Goal: Task Accomplishment & Management: Manage account settings

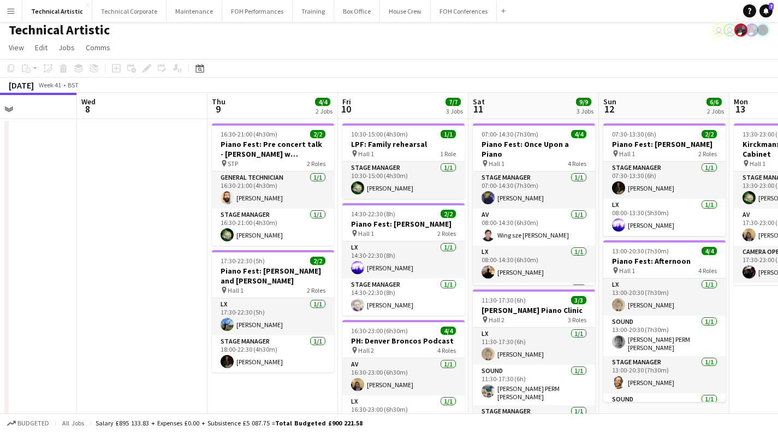
scroll to position [3, 0]
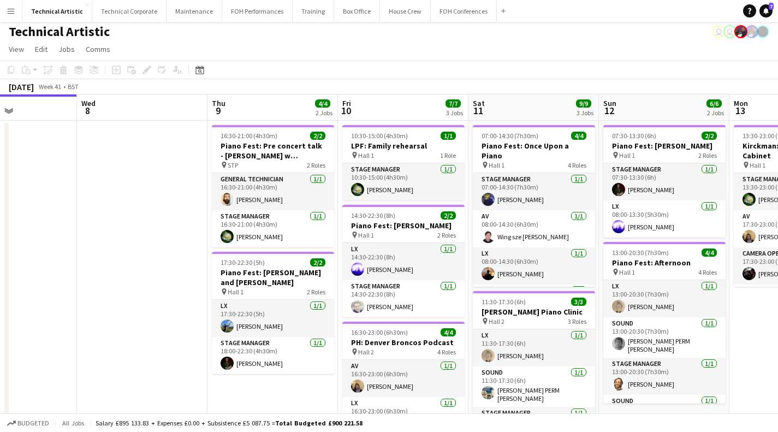
click at [384, 169] on app-card-role "Stage Manager 1/1 10:30-15:00 (4h30m) Ruth Shwer" at bounding box center [403, 181] width 122 height 37
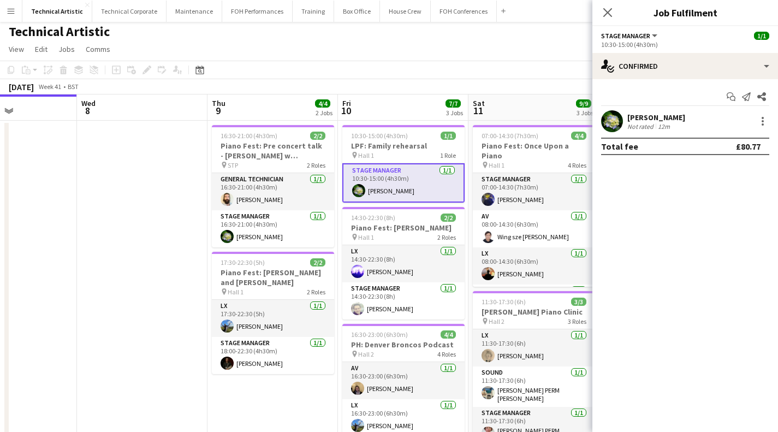
click at [115, 254] on app-date-cell at bounding box center [142, 361] width 131 height 480
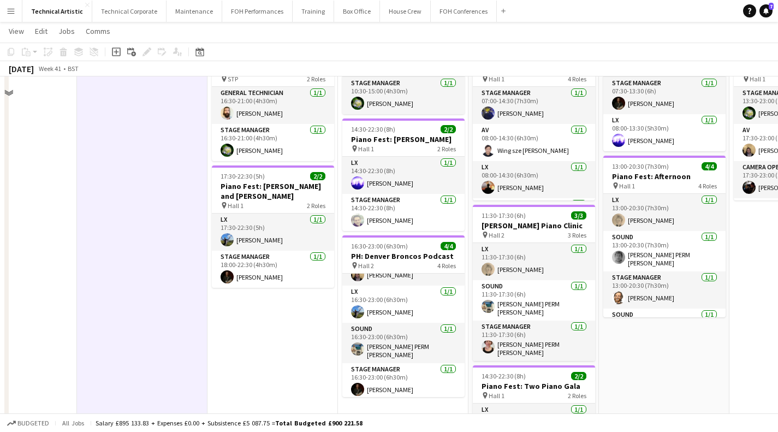
scroll to position [0, 0]
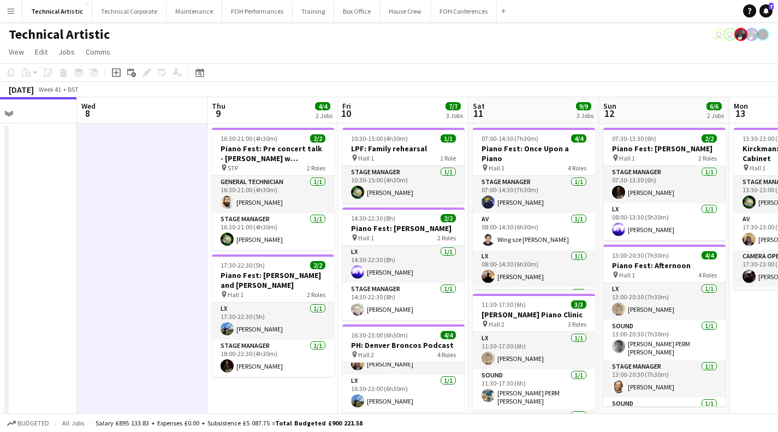
click at [436, 32] on div "Technical Artistic user user" at bounding box center [389, 32] width 778 height 21
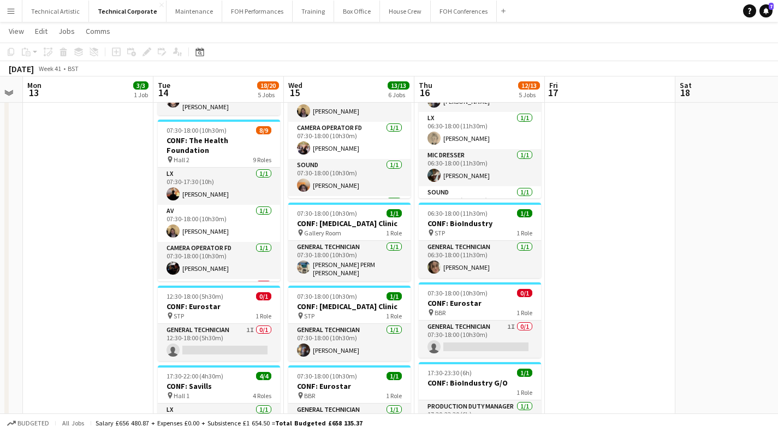
scroll to position [254, 0]
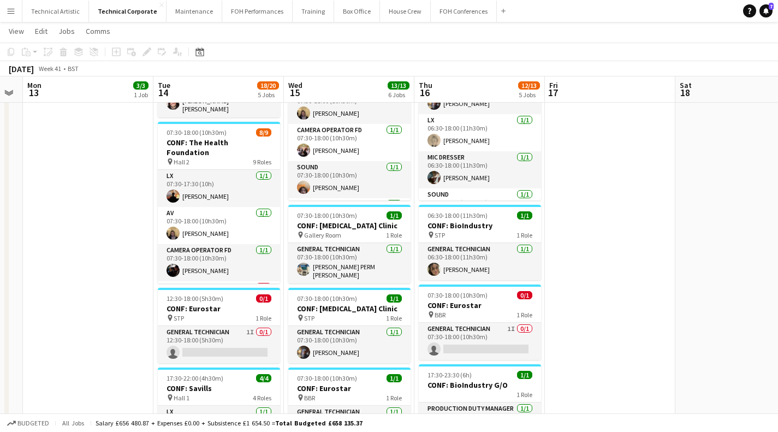
click at [197, 175] on app-card-role "LX 1/1 07:30-17:30 (10h) Ben Moon" at bounding box center [219, 188] width 122 height 37
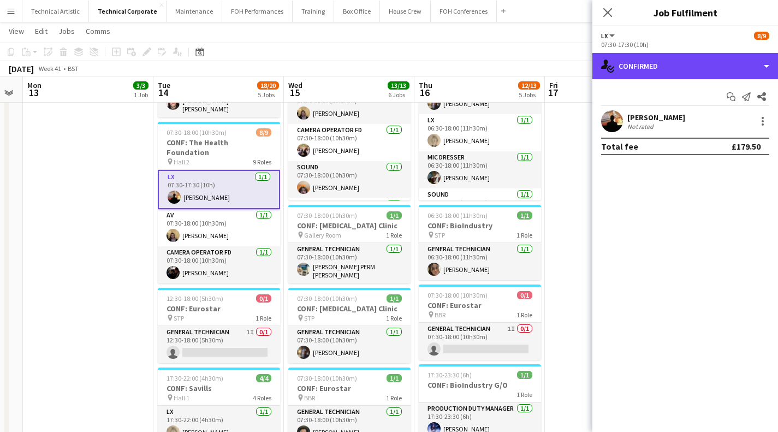
click at [646, 65] on div "single-neutral-actions-check-2 Confirmed" at bounding box center [686, 66] width 186 height 26
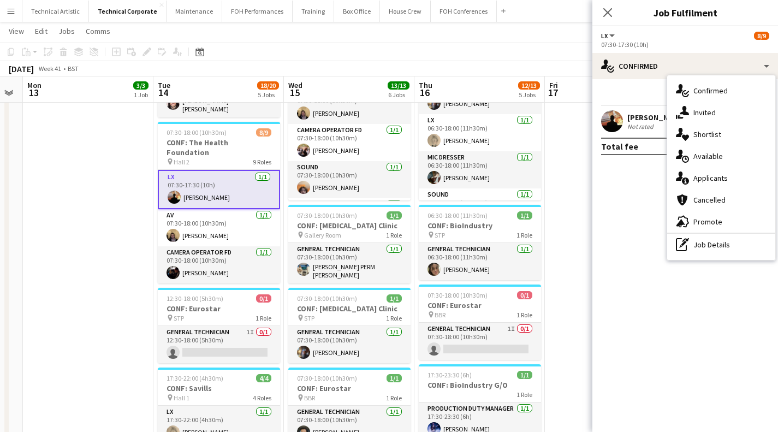
click at [697, 109] on span "Invited" at bounding box center [705, 113] width 22 height 10
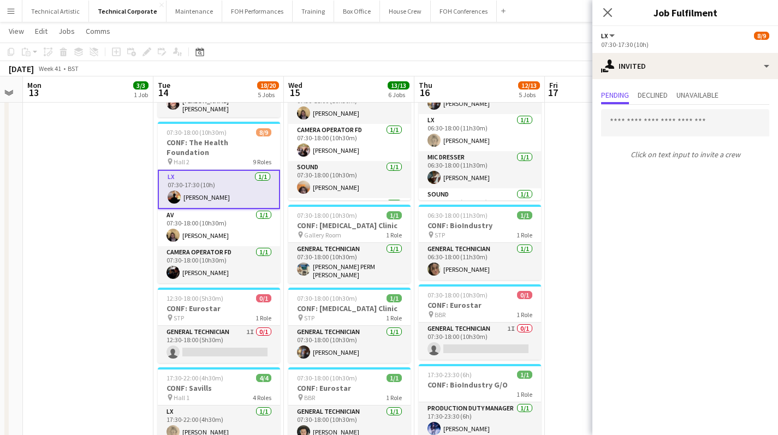
click at [637, 85] on div "Pending Declined Unavailable Click on text input to invite a crew" at bounding box center [686, 125] width 186 height 93
click at [655, 101] on span "Declined" at bounding box center [653, 96] width 30 height 16
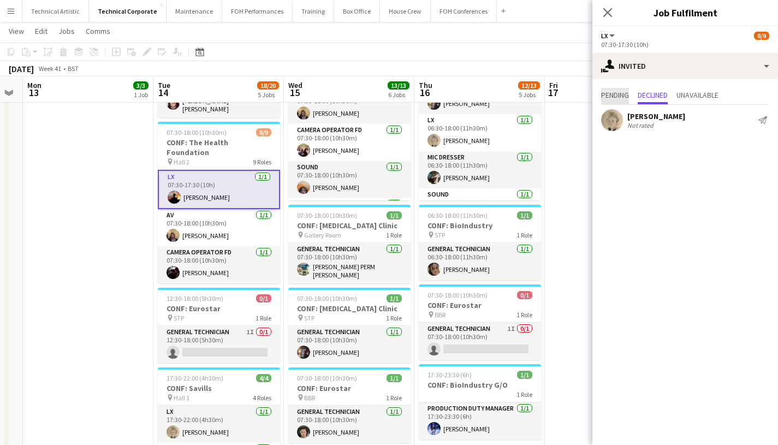
click at [608, 102] on span "Pending" at bounding box center [615, 96] width 28 height 16
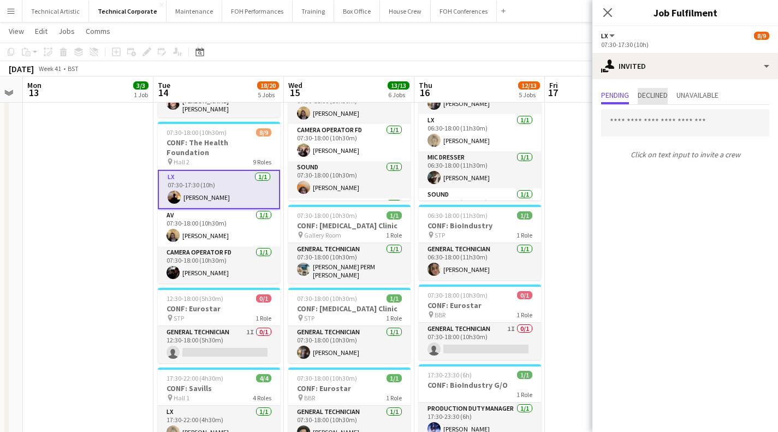
click at [660, 92] on span "Declined" at bounding box center [653, 95] width 30 height 8
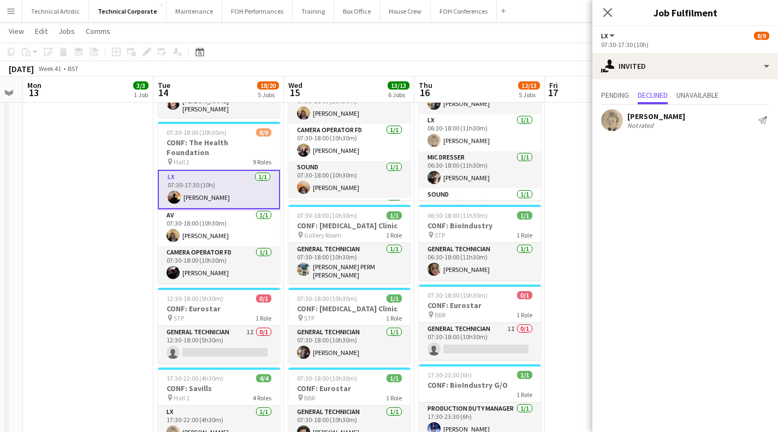
click at [200, 141] on h3 "CONF: The Health Foundation" at bounding box center [219, 148] width 122 height 20
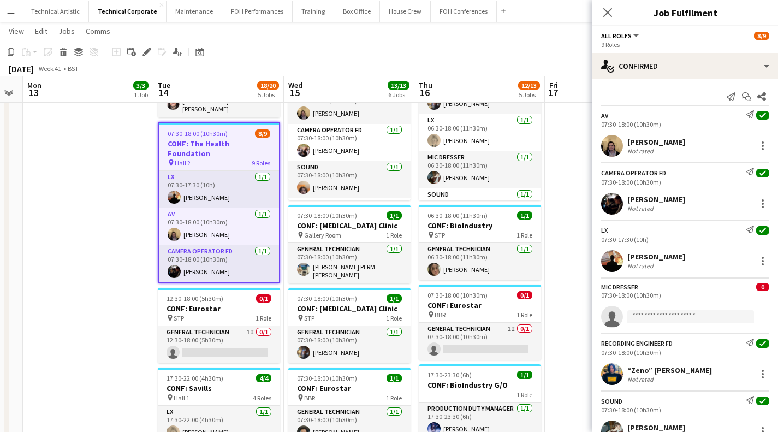
click at [144, 53] on icon at bounding box center [147, 52] width 6 height 6
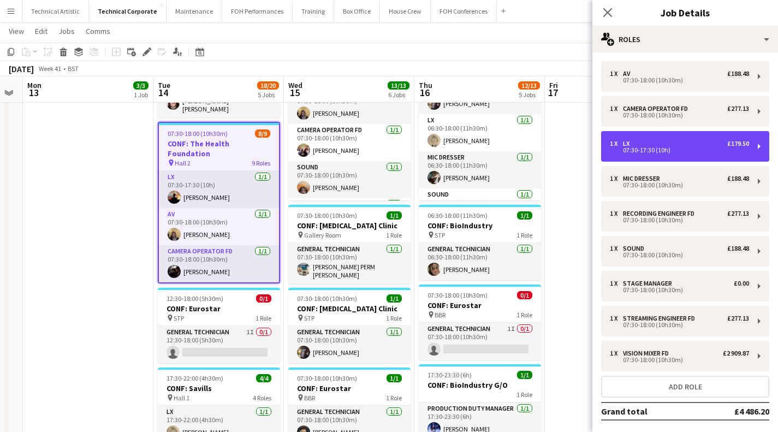
click at [685, 149] on div "07:30-17:30 (10h)" at bounding box center [679, 149] width 139 height 5
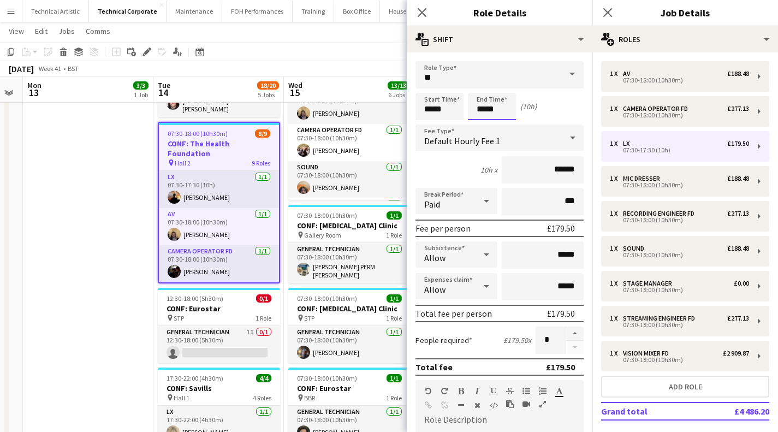
click at [475, 108] on input "*****" at bounding box center [492, 106] width 48 height 27
click at [481, 93] on input "*****" at bounding box center [492, 106] width 48 height 27
click at [481, 91] on div at bounding box center [481, 87] width 22 height 11
click at [495, 120] on div at bounding box center [503, 125] width 22 height 11
type input "*****"
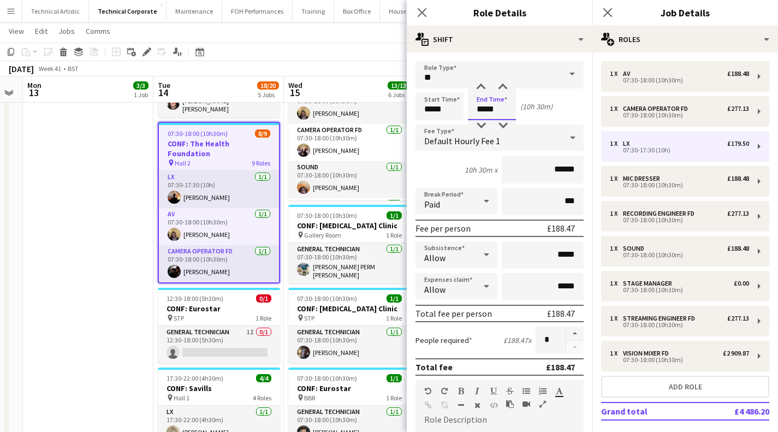
click at [498, 124] on div at bounding box center [503, 125] width 22 height 11
click at [298, 59] on app-toolbar "Copy Paste Paste Ctrl+V Paste with crew Ctrl+Shift+V Paste linked Job Delete Gr…" at bounding box center [389, 52] width 778 height 19
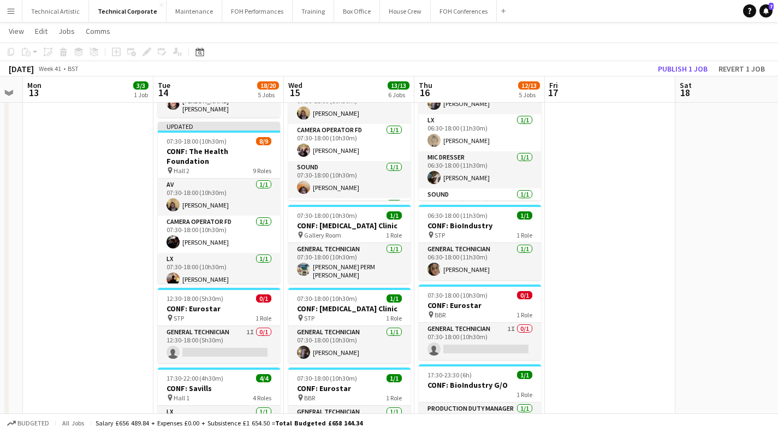
click at [183, 167] on span "Hall 2" at bounding box center [182, 171] width 16 height 8
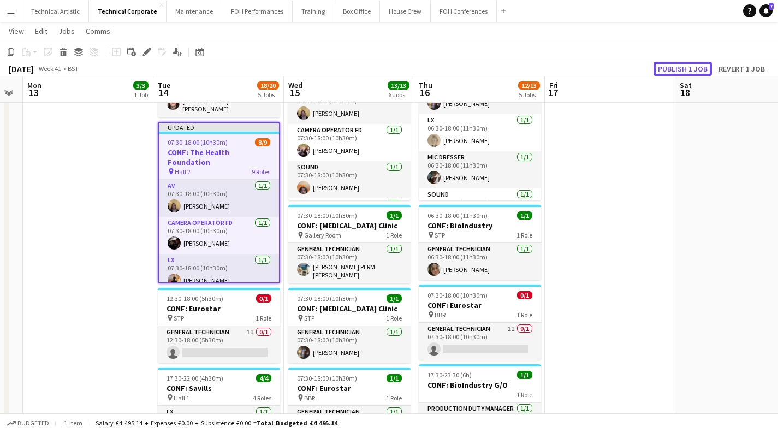
click at [672, 68] on button "Publish 1 job" at bounding box center [683, 69] width 58 height 14
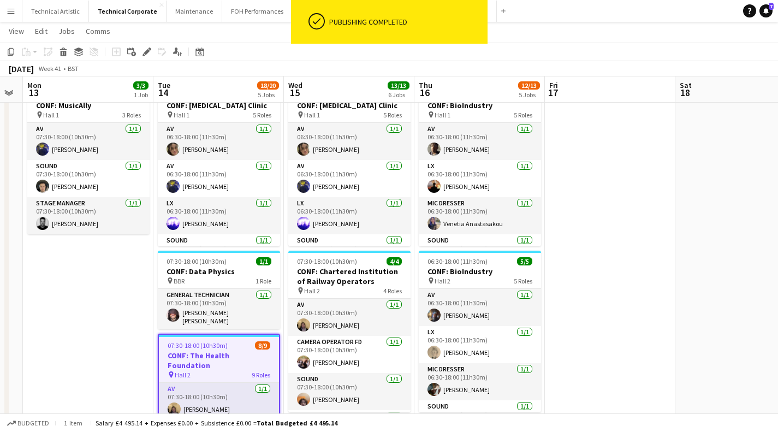
scroll to position [42, 0]
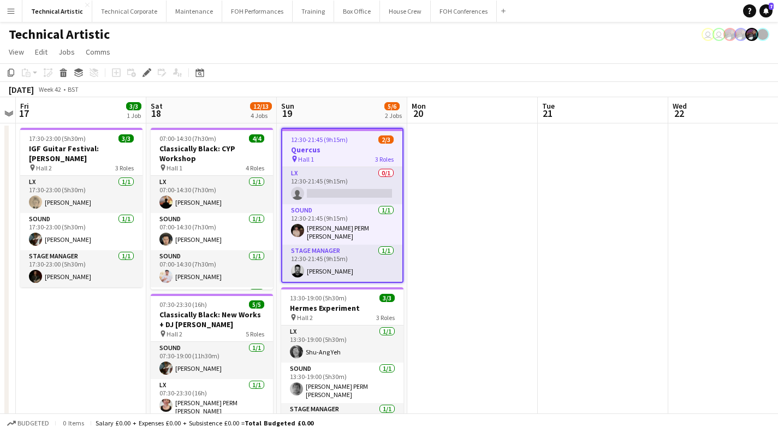
click at [345, 195] on app-card-role "LX 0/1 12:30-21:45 (9h15m) single-neutral-actions" at bounding box center [342, 185] width 120 height 37
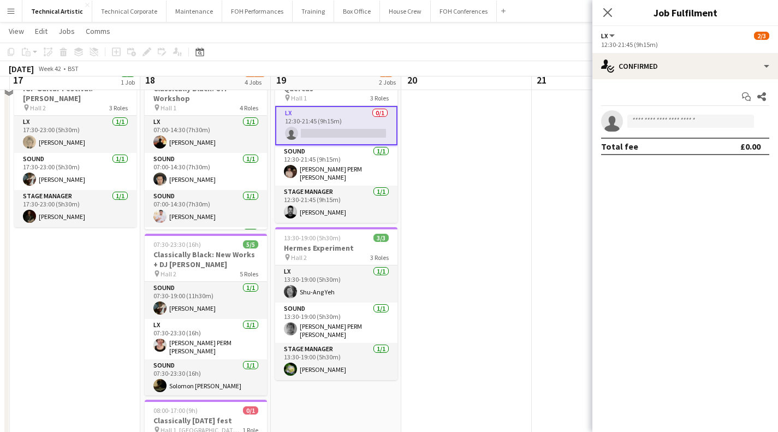
scroll to position [46, 0]
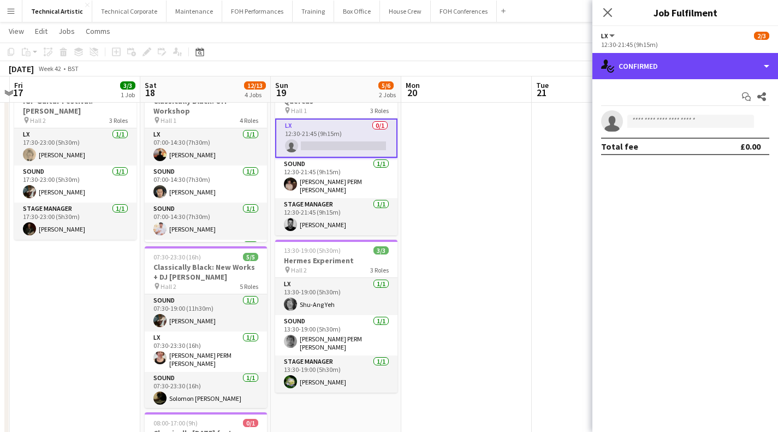
click at [699, 62] on div "single-neutral-actions-check-2 Confirmed" at bounding box center [686, 66] width 186 height 26
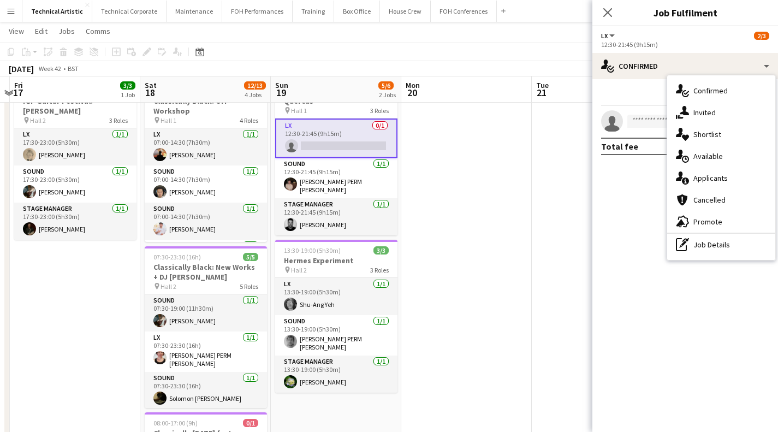
click at [707, 161] on span "Available" at bounding box center [708, 156] width 29 height 10
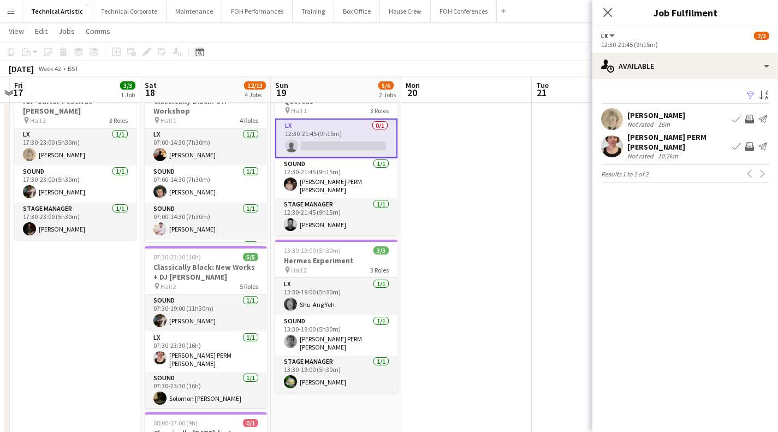
click at [386, 34] on app-page-menu "View Day view expanded Day view collapsed Month view Date picker Jump to today …" at bounding box center [389, 32] width 778 height 21
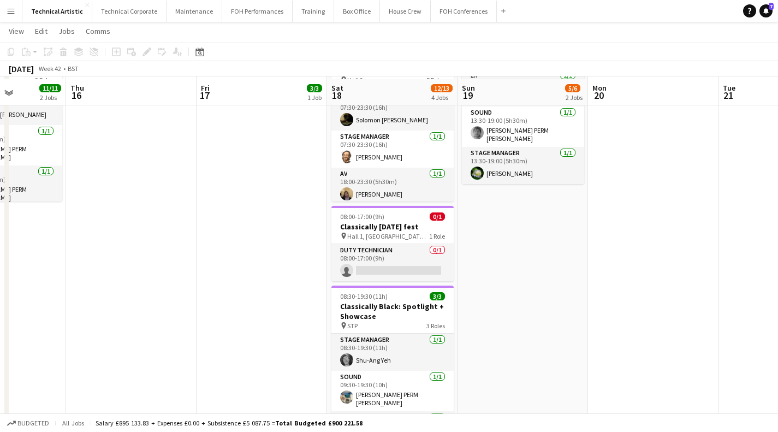
scroll to position [252, 0]
click at [386, 259] on app-card-role "Duty Technician 0/1 08:00-17:00 (9h) single-neutral-actions" at bounding box center [392, 263] width 122 height 37
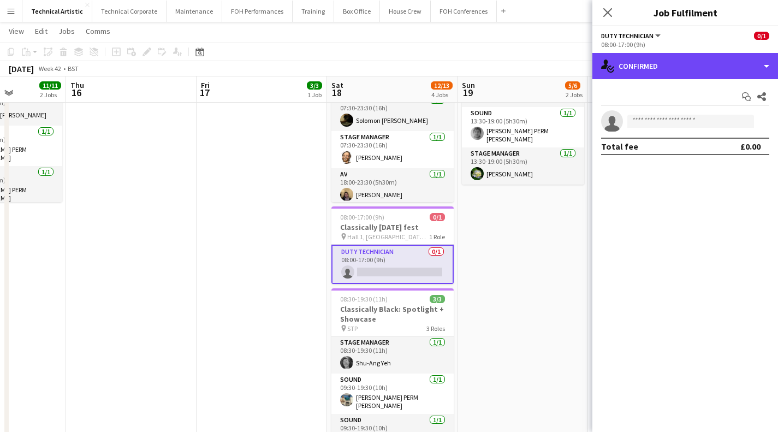
click at [615, 74] on div "single-neutral-actions-check-2 Confirmed" at bounding box center [686, 66] width 186 height 26
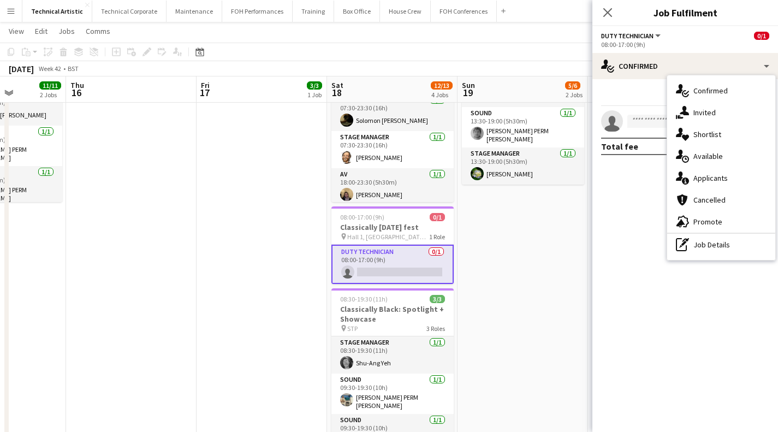
click at [714, 165] on div "single-neutral-actions-upload Available" at bounding box center [721, 156] width 108 height 22
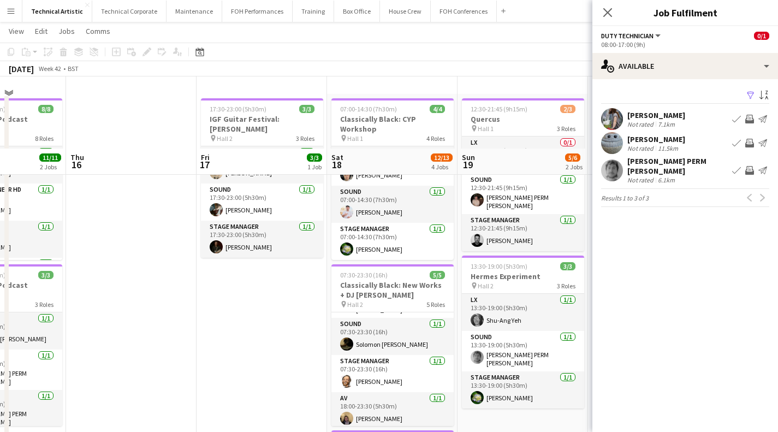
scroll to position [318, 0]
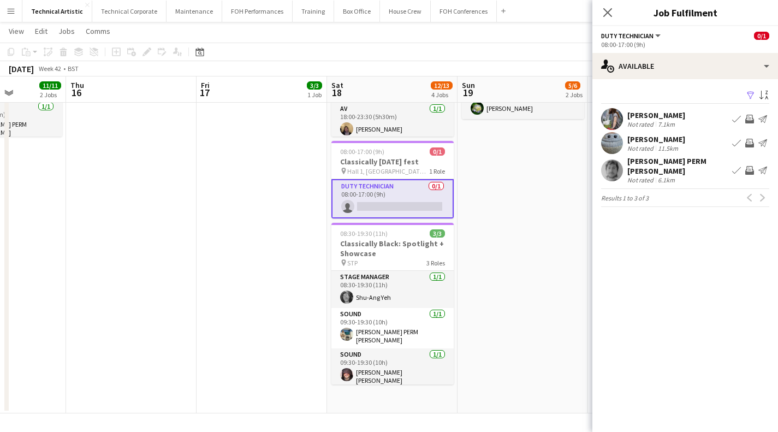
click at [380, 328] on app-card-role "Sound 1/1 09:30-19:30 (10h) Thomas PERM Alston" at bounding box center [392, 328] width 122 height 40
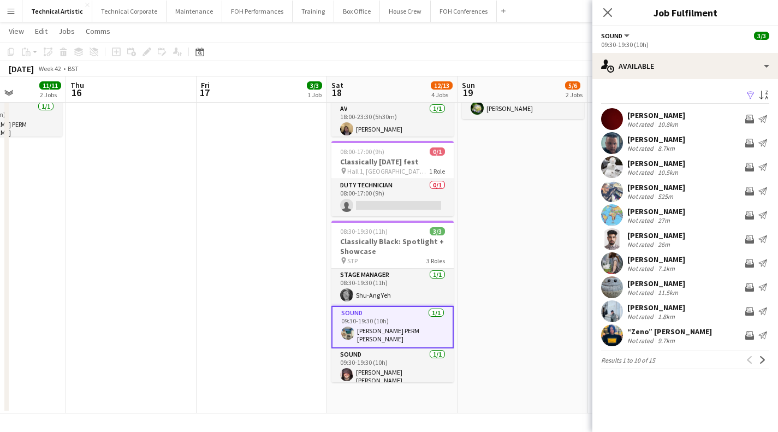
click at [666, 79] on div "Filter Sort asc Ken Norden Not rated 10.8km Invite crew Send notification Giuse…" at bounding box center [686, 230] width 186 height 303
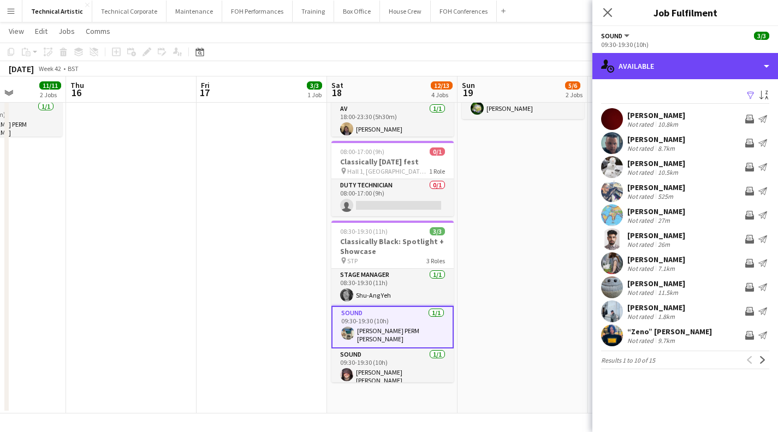
click at [664, 78] on div "single-neutral-actions-upload Available" at bounding box center [686, 66] width 186 height 26
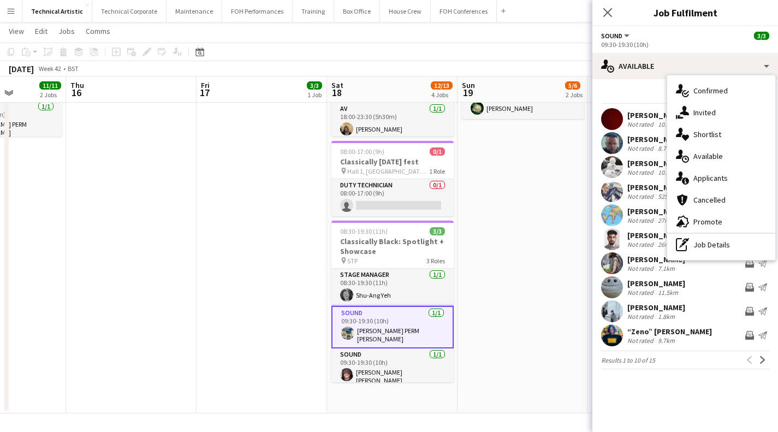
click at [702, 151] on div "single-neutral-actions-upload Available" at bounding box center [721, 156] width 108 height 22
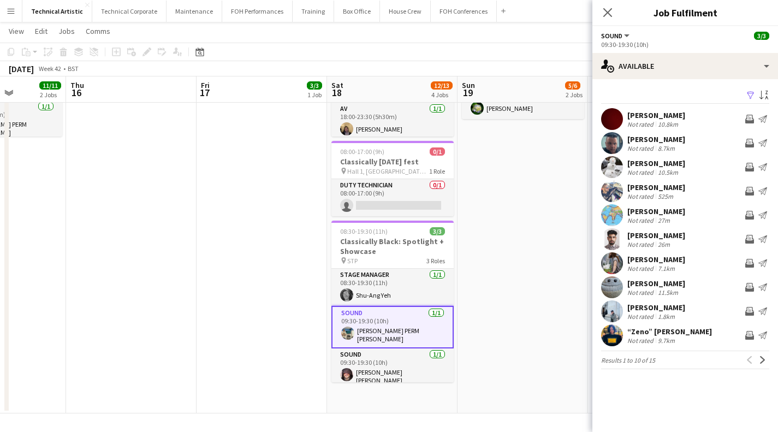
click at [762, 354] on button "Next" at bounding box center [762, 359] width 13 height 13
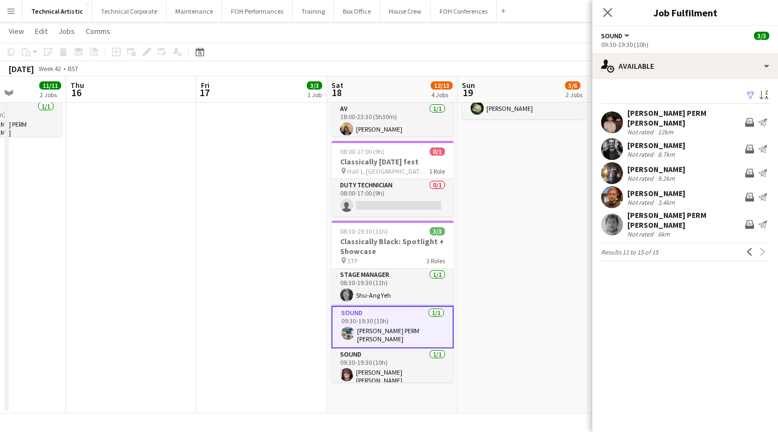
click at [750, 248] on app-icon "Previous" at bounding box center [750, 252] width 8 height 8
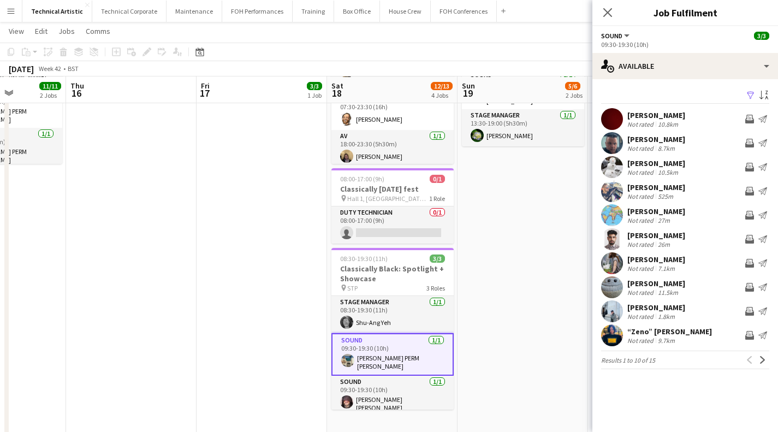
scroll to position [291, 0]
click at [471, 51] on app-toolbar "Copy Paste Paste Ctrl+V Paste with crew Ctrl+Shift+V Paste linked Job Delete Gr…" at bounding box center [389, 52] width 778 height 19
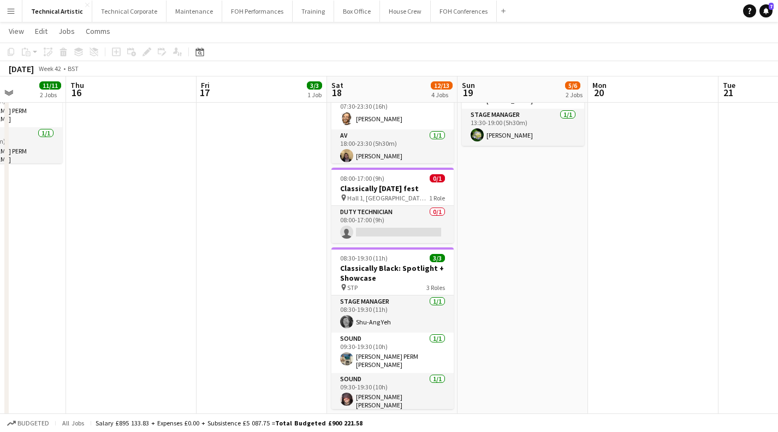
click at [424, 221] on app-card-role "Duty Technician 0/1 08:00-17:00 (9h) single-neutral-actions" at bounding box center [392, 224] width 122 height 37
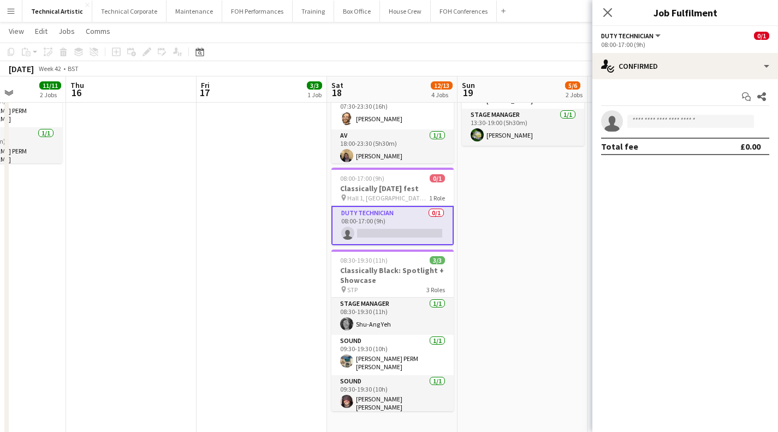
click at [669, 133] on app-confirmed-crew "single-neutral-actions Total fee £0.00" at bounding box center [686, 132] width 186 height 45
click at [666, 126] on input at bounding box center [690, 121] width 127 height 13
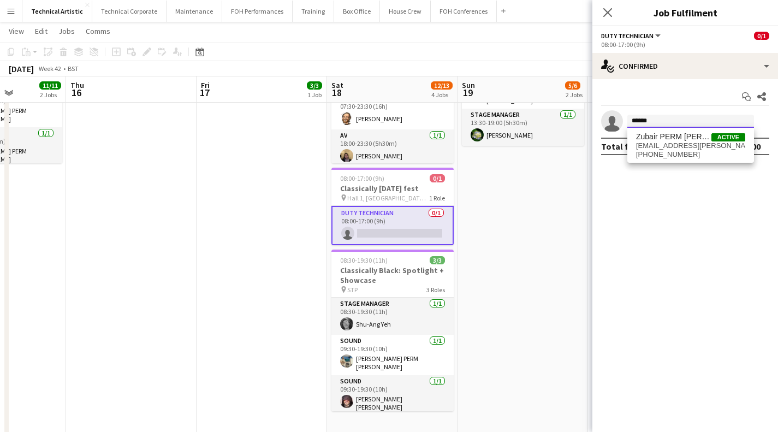
type input "******"
click at [683, 145] on span "zubair.dhalla@gmail.com" at bounding box center [690, 145] width 109 height 9
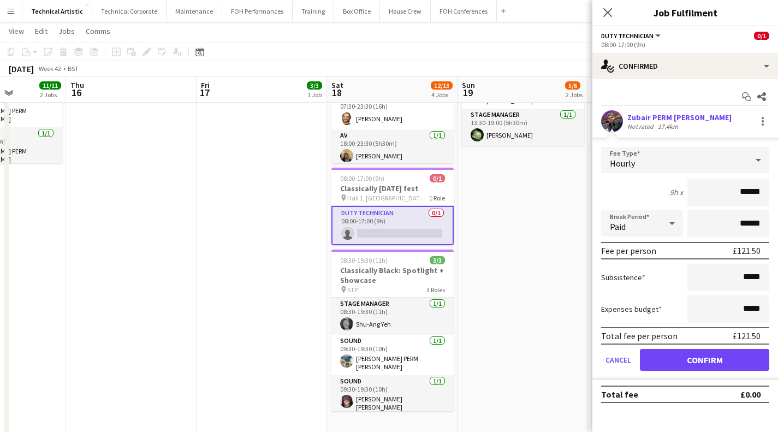
click at [358, 183] on app-job-card "08:00-17:00 (9h) 0/1 Classically Black - day fest pin Hall 1, Hall 2 and STP 1 …" at bounding box center [392, 207] width 122 height 78
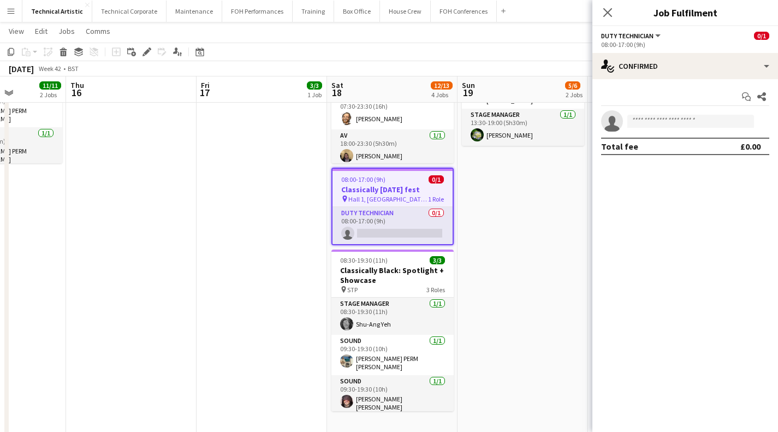
click at [146, 52] on icon at bounding box center [147, 52] width 6 height 6
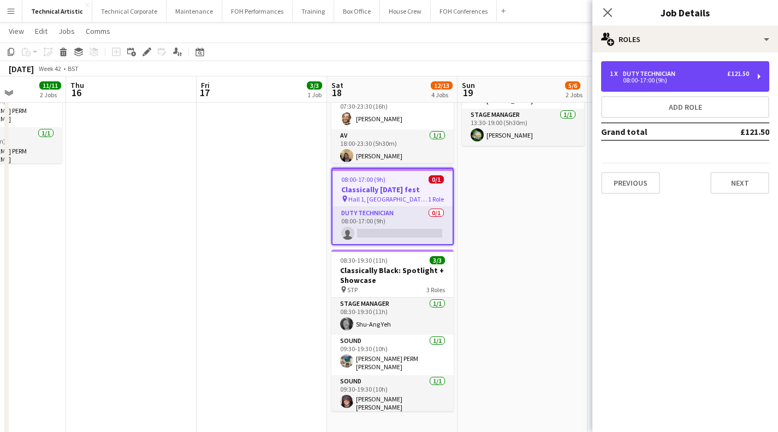
click at [623, 74] on div "1 x" at bounding box center [616, 74] width 13 height 8
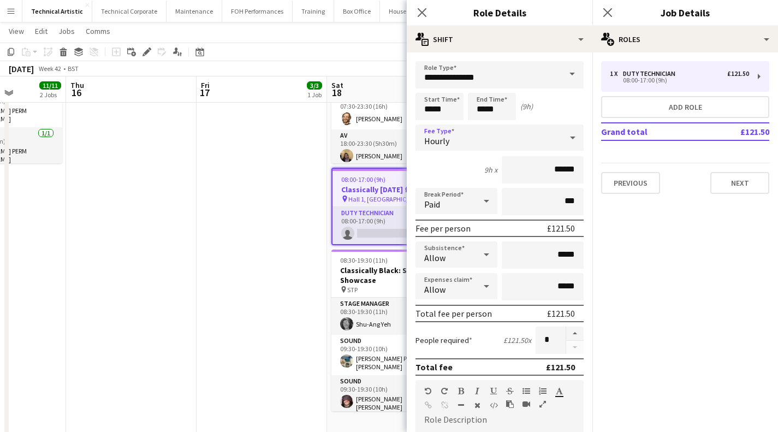
click at [478, 141] on div "Hourly" at bounding box center [489, 138] width 146 height 26
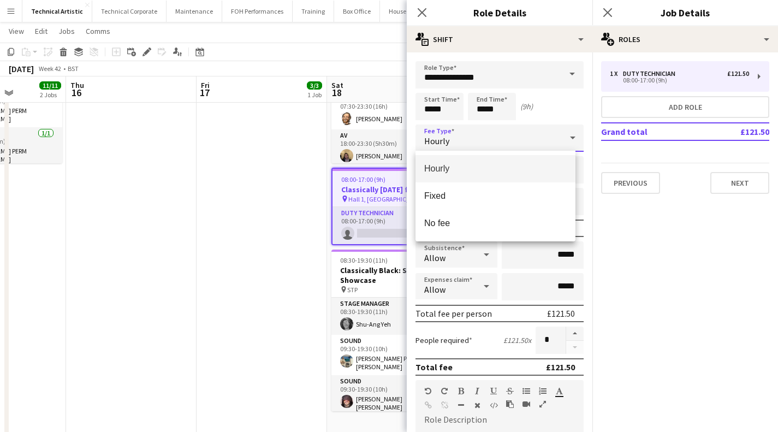
click at [437, 215] on mat-option "No fee" at bounding box center [496, 223] width 160 height 27
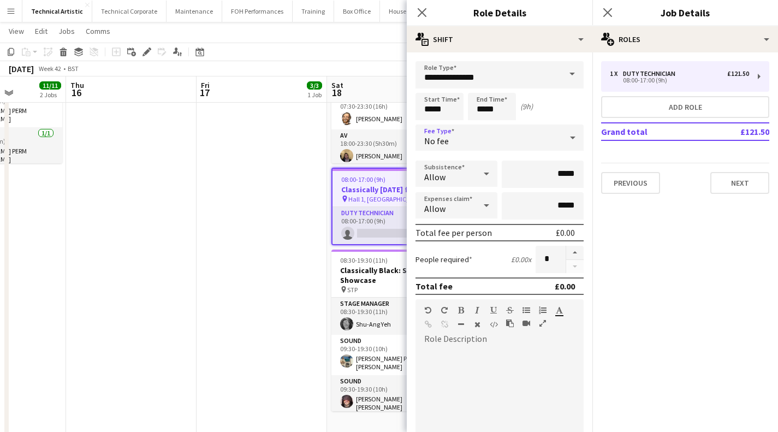
click at [369, 215] on app-card-role "Duty Technician 0/1 08:00-17:00 (9h) single-neutral-actions" at bounding box center [393, 225] width 120 height 37
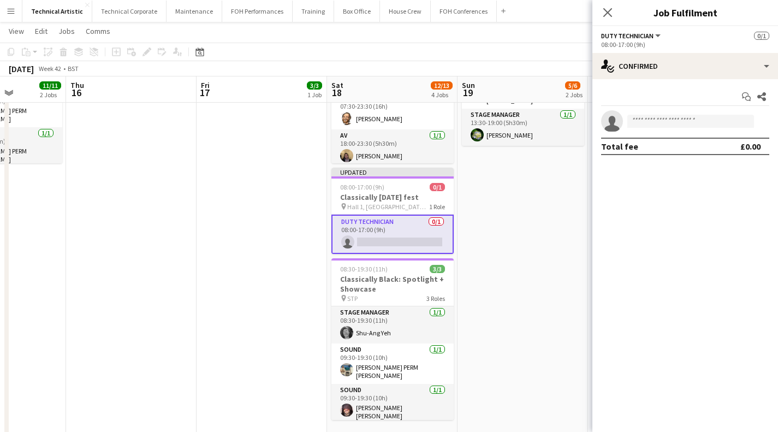
click at [665, 111] on app-invite-slot "single-neutral-actions" at bounding box center [686, 121] width 186 height 22
click at [646, 124] on input at bounding box center [690, 121] width 127 height 13
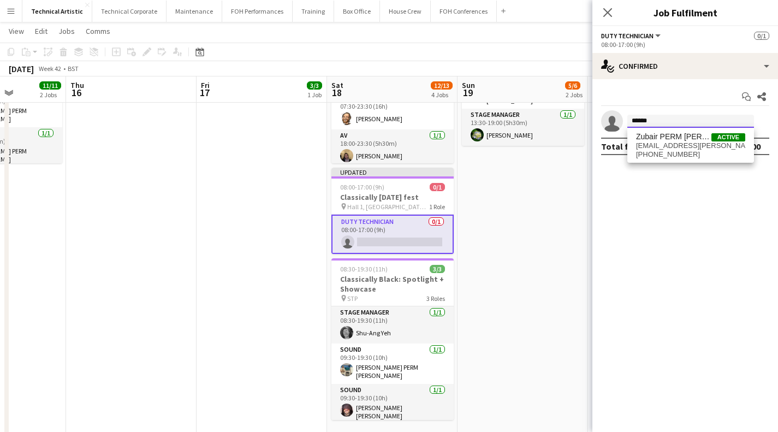
type input "******"
click at [668, 141] on span "zubair.dhalla@gmail.com" at bounding box center [690, 145] width 109 height 9
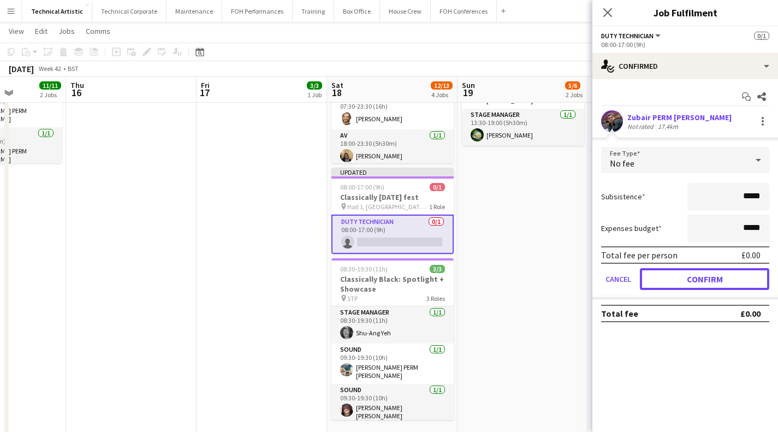
click at [682, 286] on button "Confirm" at bounding box center [704, 279] width 129 height 22
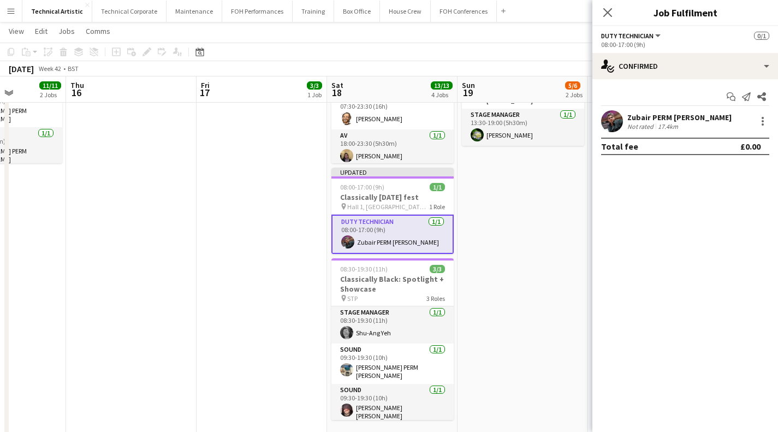
click at [513, 67] on div "October 2025 Week 42 • BST Publish 1 job Revert 1 job" at bounding box center [389, 68] width 778 height 15
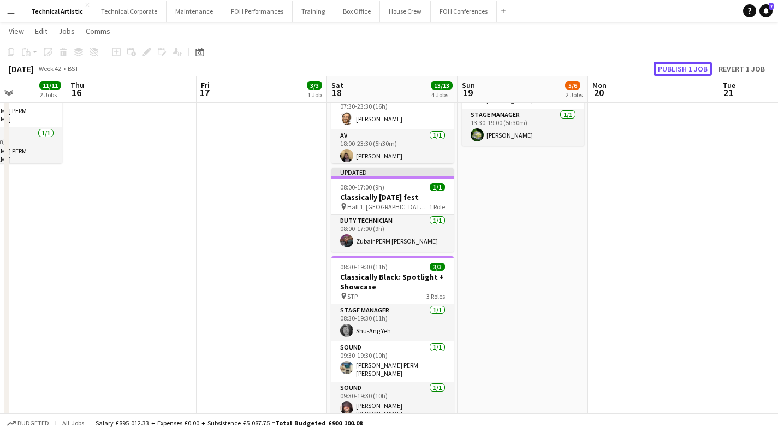
click at [687, 68] on button "Publish 1 job" at bounding box center [683, 69] width 58 height 14
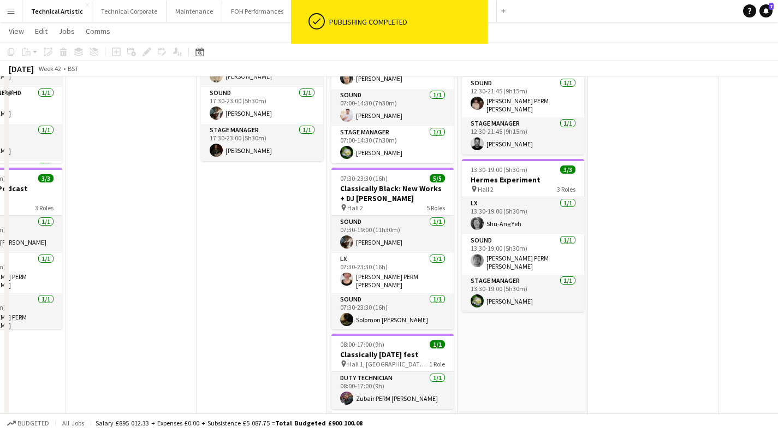
scroll to position [0, 0]
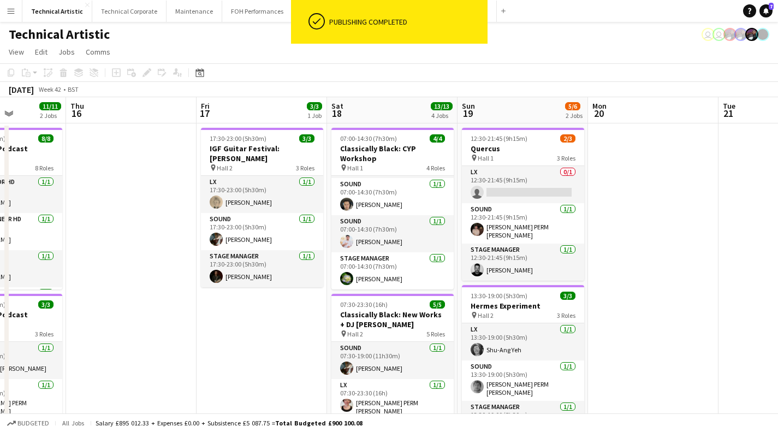
click at [412, 284] on app-card-role "Stage Manager 1/1 07:00-14:30 (7h30m) Ruth Shwer" at bounding box center [392, 270] width 122 height 37
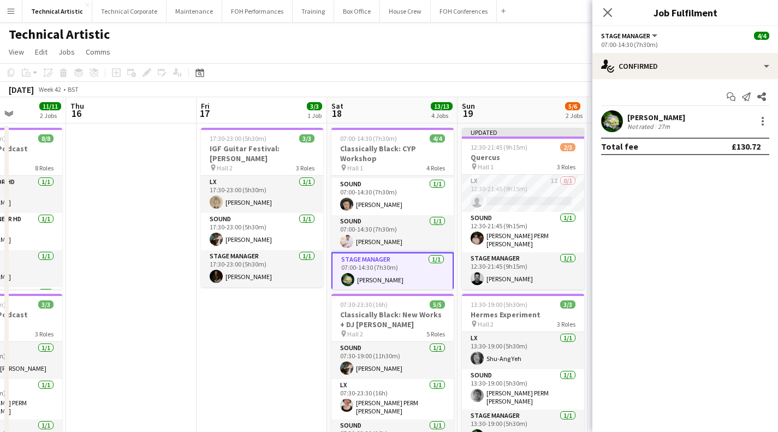
drag, startPoint x: 488, startPoint y: 54, endPoint x: 394, endPoint y: 56, distance: 94.0
click at [394, 56] on app-page-menu "View Day view expanded Day view collapsed Month view Date picker Jump to today …" at bounding box center [389, 53] width 778 height 21
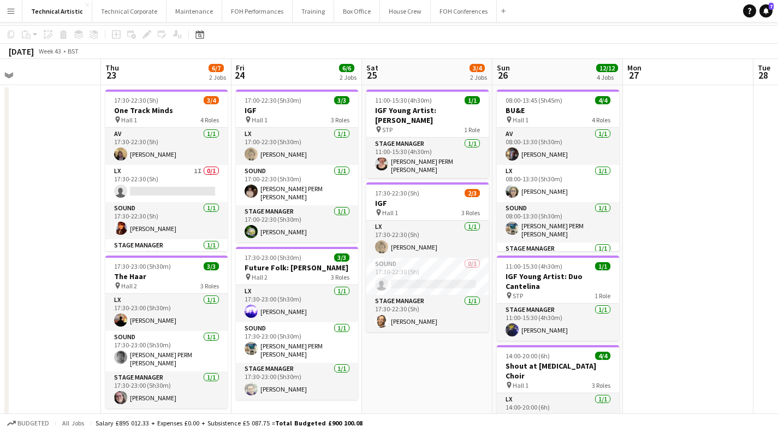
scroll to position [45, 0]
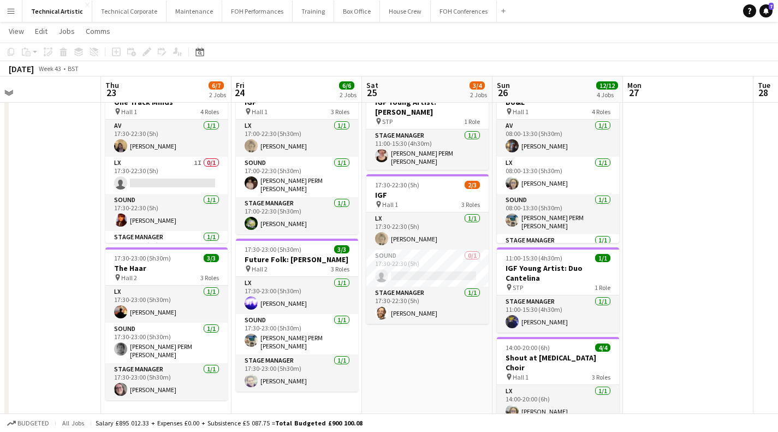
click at [437, 268] on app-card-role "Sound 0/1 17:30-22:30 (5h) single-neutral-actions" at bounding box center [427, 268] width 122 height 37
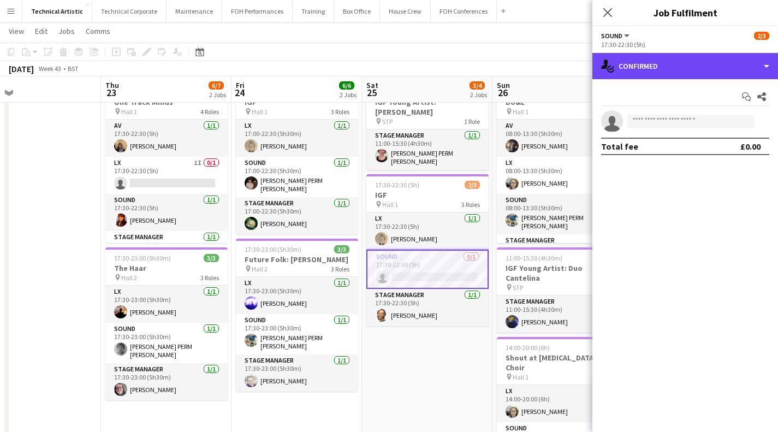
click at [674, 66] on div "single-neutral-actions-check-2 Confirmed" at bounding box center [686, 66] width 186 height 26
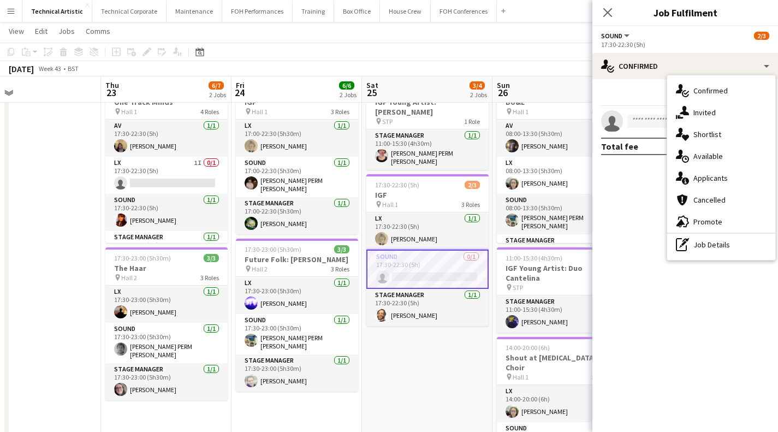
click at [705, 152] on span "Available" at bounding box center [708, 156] width 29 height 10
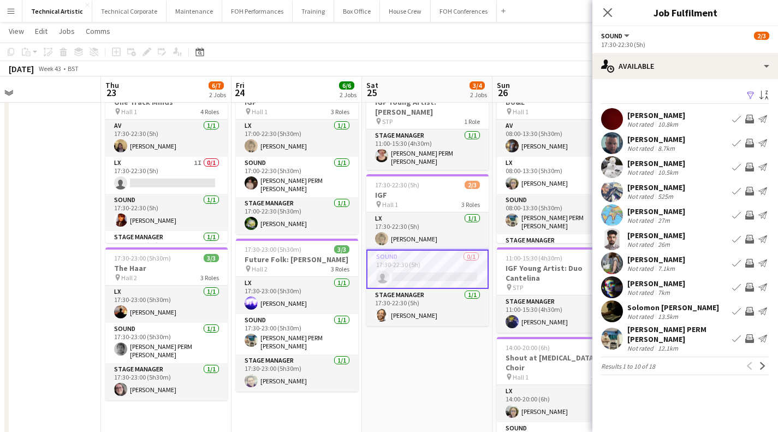
click at [472, 58] on app-toolbar "Copy Paste Paste Ctrl+V Paste with crew Ctrl+Shift+V Paste linked Job Delete Gr…" at bounding box center [389, 52] width 778 height 19
